Goal: Task Accomplishment & Management: Manage account settings

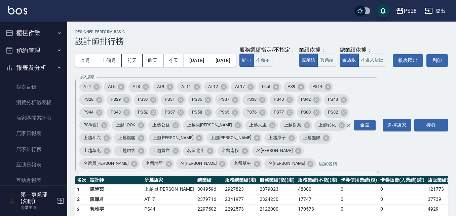
click at [414, 11] on div "PS28" at bounding box center [410, 11] width 13 height 8
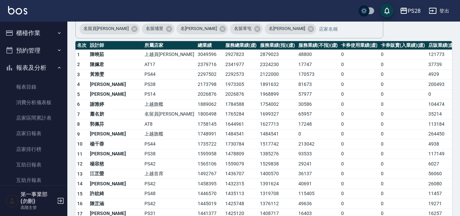
scroll to position [258, 0]
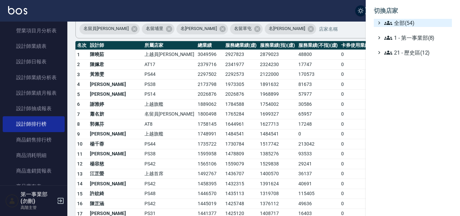
click at [411, 22] on span "全部(54)" at bounding box center [416, 23] width 65 height 8
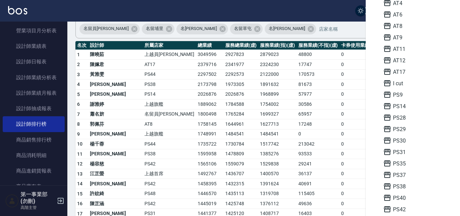
scroll to position [34, 0]
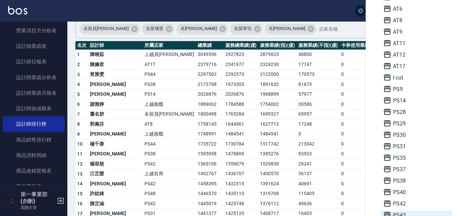
click at [407, 212] on span "PS43" at bounding box center [416, 215] width 66 height 8
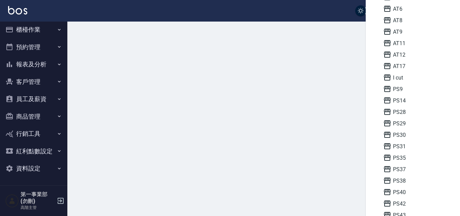
scroll to position [3, 0]
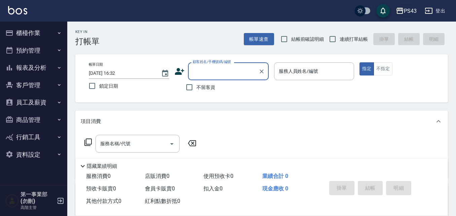
click at [408, 13] on div "PS43" at bounding box center [410, 11] width 13 height 8
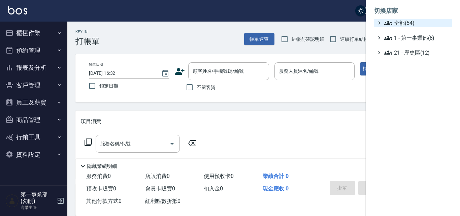
click at [406, 24] on span "全部(54)" at bounding box center [416, 23] width 65 height 8
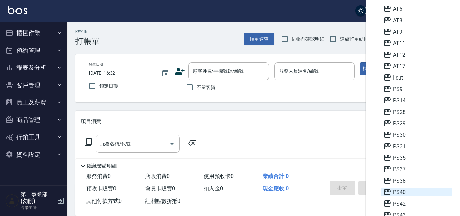
scroll to position [67, 0]
click at [406, 192] on span "PS44" at bounding box center [416, 192] width 66 height 8
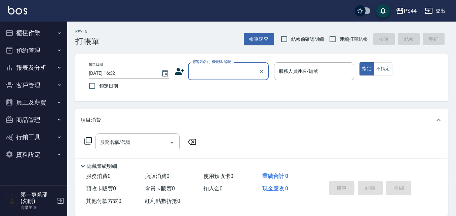
click at [42, 104] on button "員工及薪資" at bounding box center [34, 102] width 62 height 17
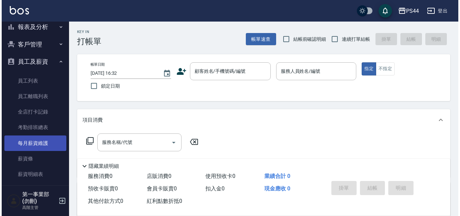
scroll to position [34, 0]
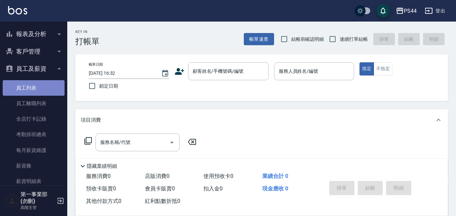
click at [41, 87] on link "員工列表" at bounding box center [34, 87] width 62 height 15
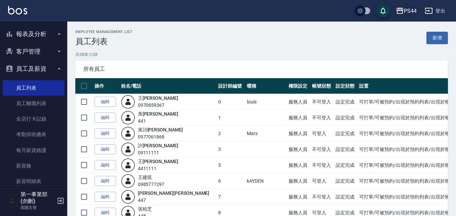
click at [405, 9] on div "PS44" at bounding box center [410, 11] width 13 height 8
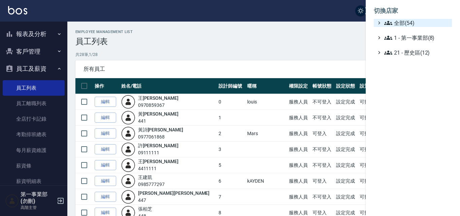
click at [406, 22] on span "全部(54)" at bounding box center [416, 23] width 65 height 8
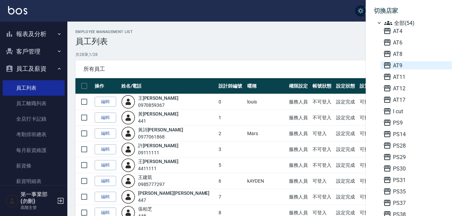
click at [400, 65] on span "AT9" at bounding box center [416, 65] width 66 height 8
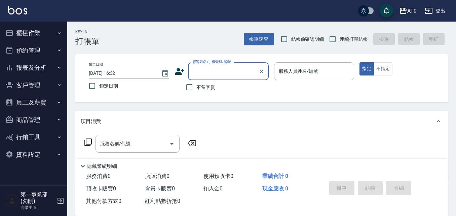
click at [409, 7] on div "AT9" at bounding box center [411, 11] width 9 height 8
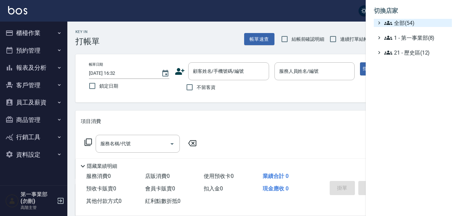
click at [408, 20] on span "全部(54)" at bounding box center [416, 23] width 65 height 8
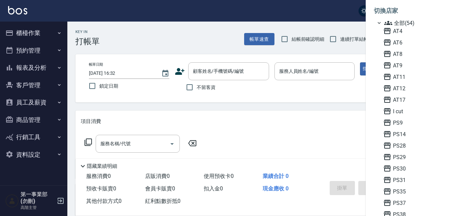
click at [409, 182] on span "PS31" at bounding box center [416, 180] width 66 height 8
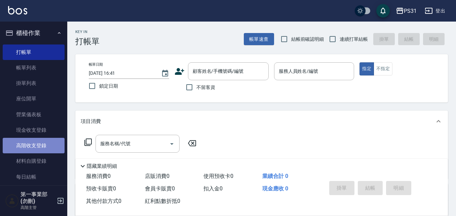
click at [45, 151] on link "高階收支登錄" at bounding box center [34, 145] width 62 height 15
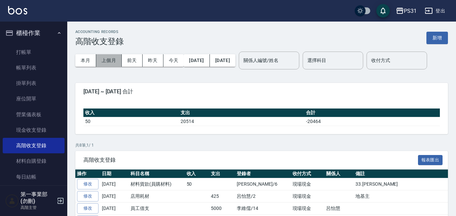
click at [114, 61] on button "上個月" at bounding box center [109, 60] width 26 height 12
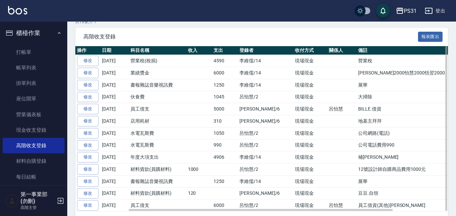
scroll to position [135, 0]
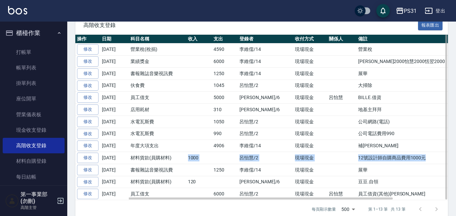
drag, startPoint x: 185, startPoint y: 179, endPoint x: 412, endPoint y: 178, distance: 227.1
click at [412, 164] on tr "修改 2025-08-12 材料貨款(員購材料) 1000 呂怡慧/2 現場現金 12號設計師自購商品費用1000元" at bounding box center [293, 158] width 437 height 12
click at [412, 164] on td "12號設計師自購商品費用1000元" at bounding box center [435, 158] width 156 height 12
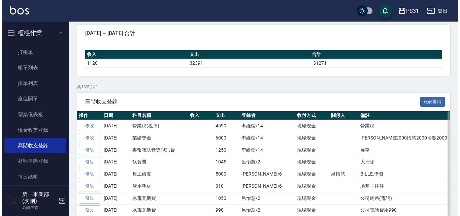
scroll to position [0, 0]
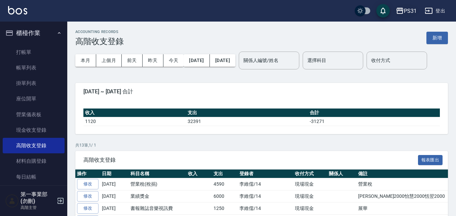
click at [405, 12] on div "PS31" at bounding box center [410, 11] width 13 height 8
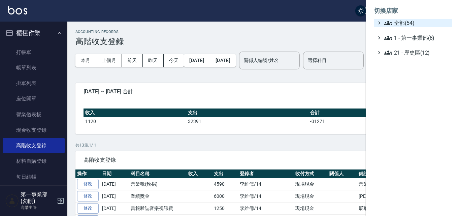
click at [409, 22] on span "全部(54)" at bounding box center [416, 23] width 65 height 8
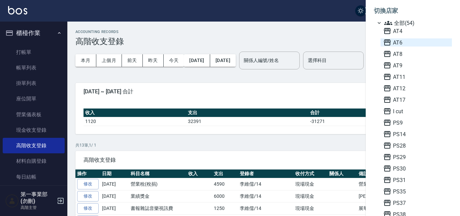
click at [396, 44] on span "AT6" at bounding box center [416, 42] width 66 height 8
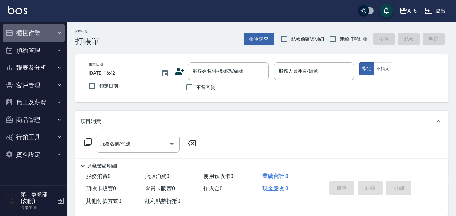
click at [56, 33] on button "櫃檯作業" at bounding box center [34, 32] width 62 height 17
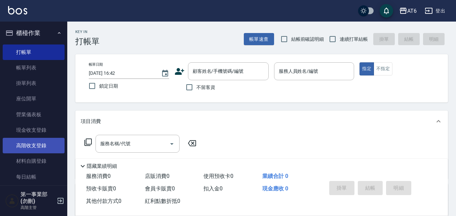
click at [53, 145] on link "高階收支登錄" at bounding box center [34, 145] width 62 height 15
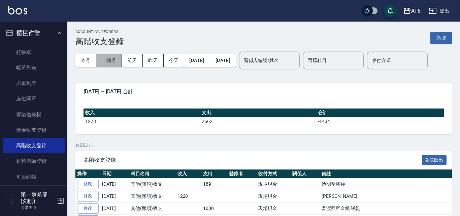
click at [111, 59] on button "上個月" at bounding box center [109, 60] width 26 height 12
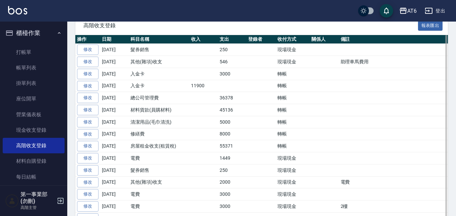
scroll to position [135, 0]
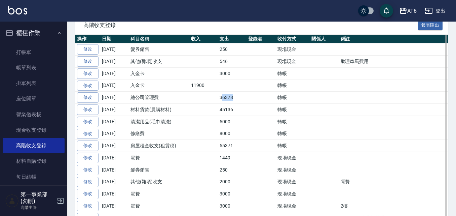
drag, startPoint x: 223, startPoint y: 121, endPoint x: 236, endPoint y: 120, distance: 12.8
click at [236, 104] on td "36378" at bounding box center [232, 98] width 29 height 12
drag, startPoint x: 237, startPoint y: 133, endPoint x: 211, endPoint y: 134, distance: 25.6
click at [211, 116] on tr "修改 [DATE] 材料貨款(員購材料) 45136 轉帳" at bounding box center [293, 110] width 437 height 12
drag, startPoint x: 216, startPoint y: 144, endPoint x: 235, endPoint y: 145, distance: 18.9
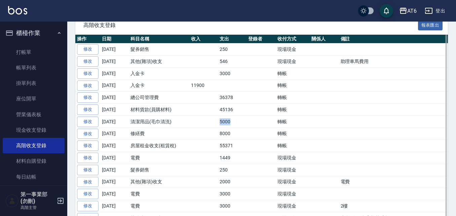
click at [235, 128] on tr "修改 [DATE] 清潔用品(毛巾清洗) 5000 轉帳" at bounding box center [293, 121] width 437 height 12
click at [239, 152] on td "55371" at bounding box center [232, 146] width 29 height 12
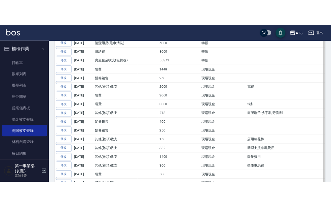
scroll to position [236, 0]
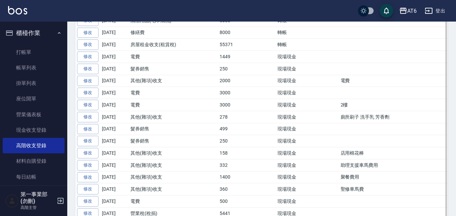
click at [318, 99] on td at bounding box center [324, 93] width 29 height 12
click at [286, 111] on td "現場現金" at bounding box center [293, 105] width 34 height 12
